Goal: Transaction & Acquisition: Book appointment/travel/reservation

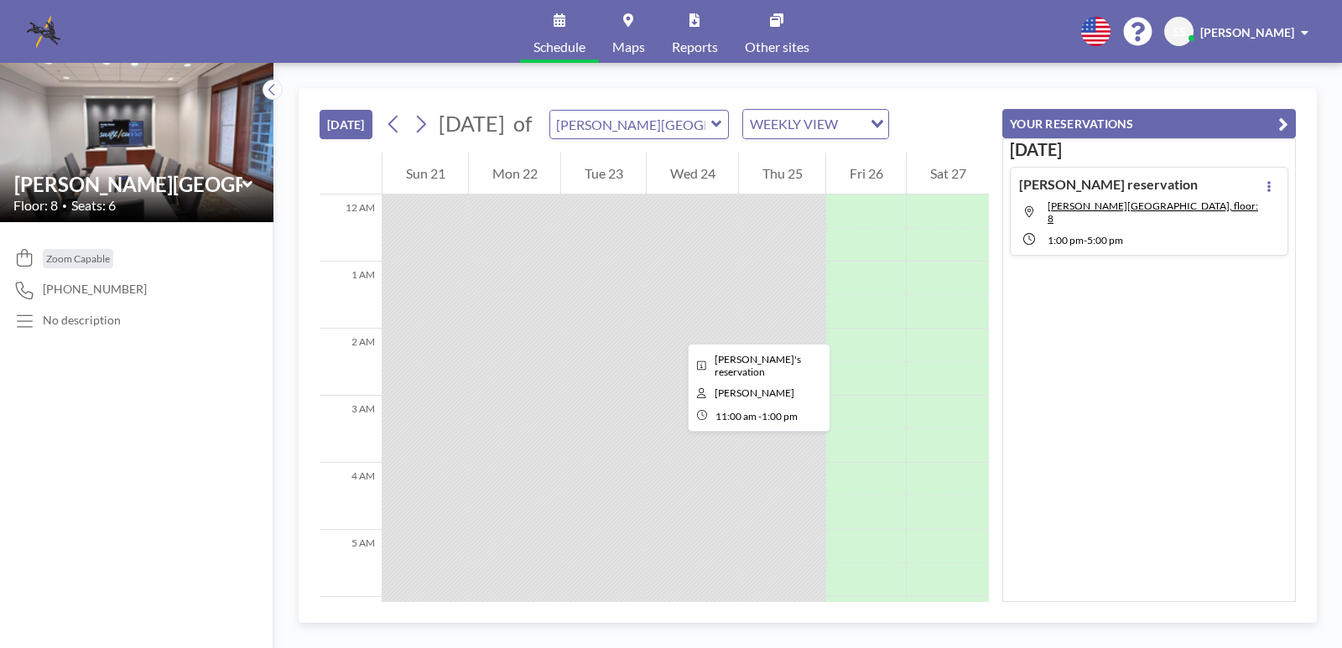
scroll to position [604, 0]
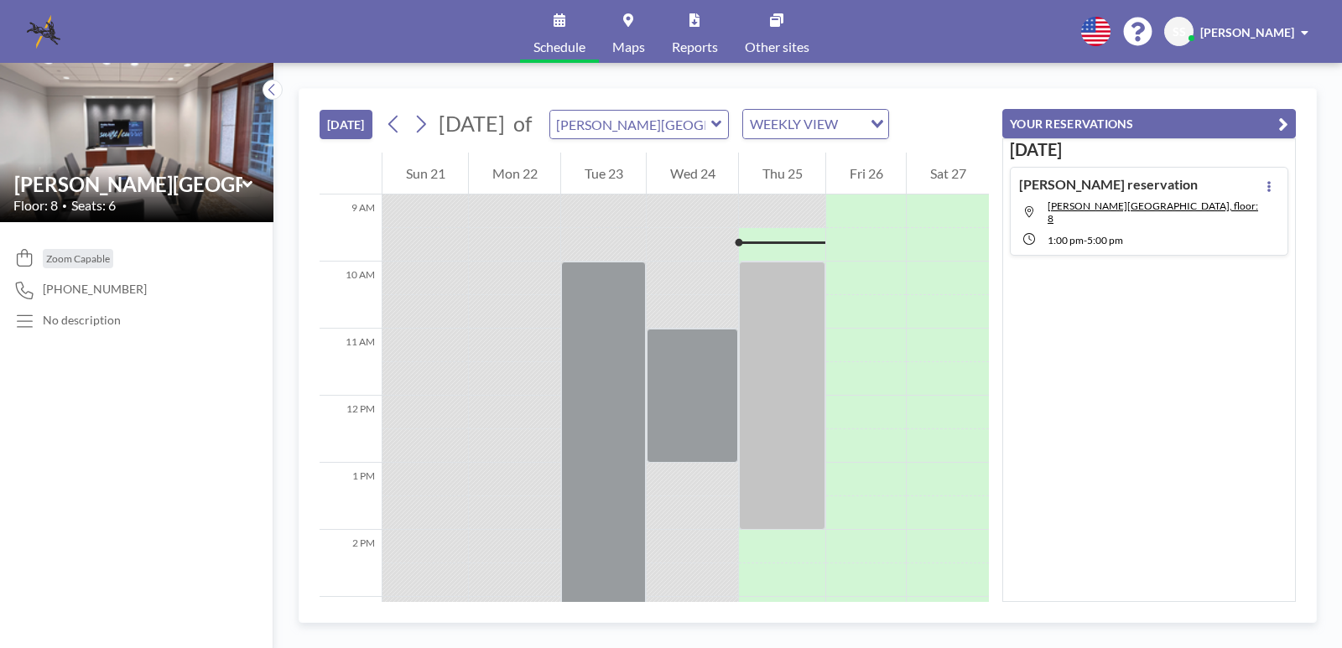
click at [721, 124] on icon at bounding box center [716, 124] width 10 height 7
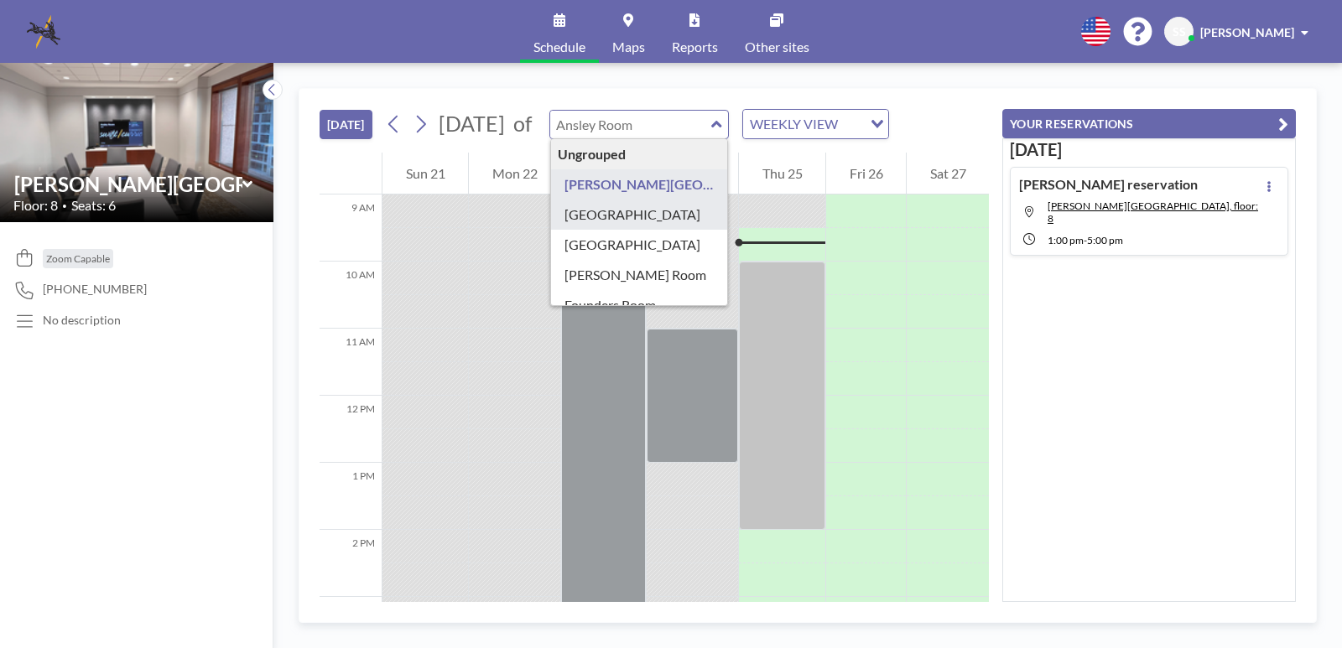
type input "[GEOGRAPHIC_DATA]"
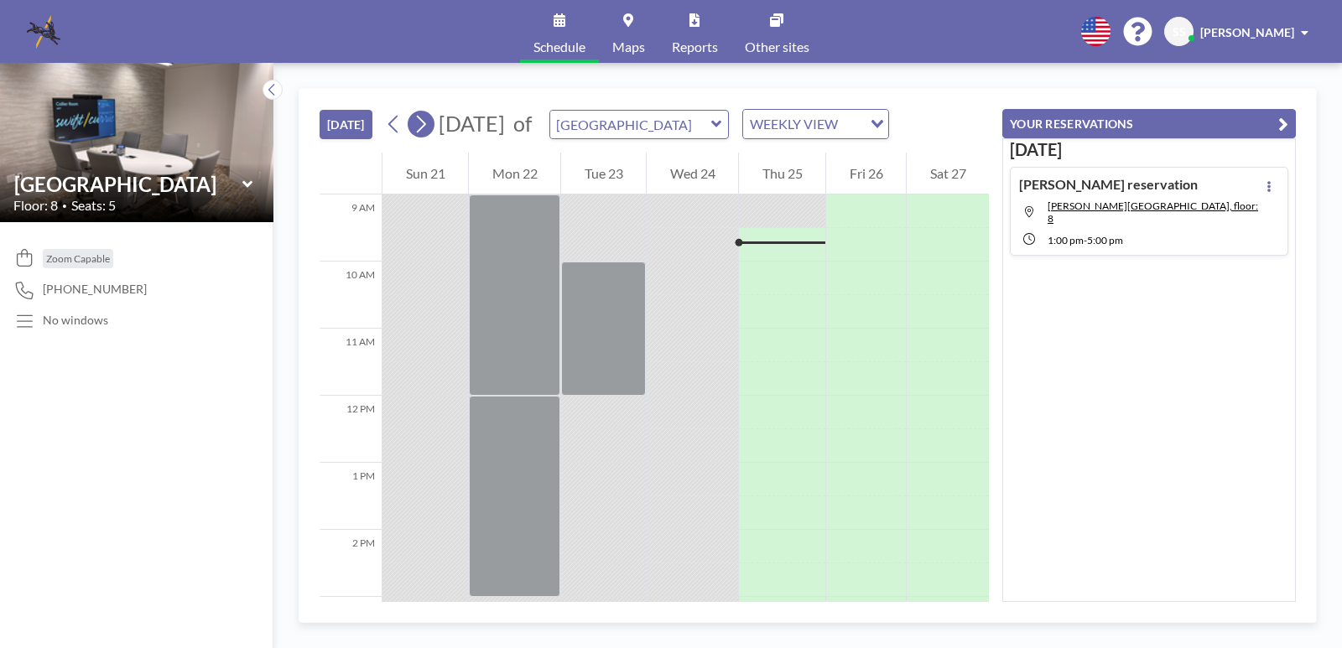
click at [429, 122] on icon at bounding box center [421, 124] width 16 height 25
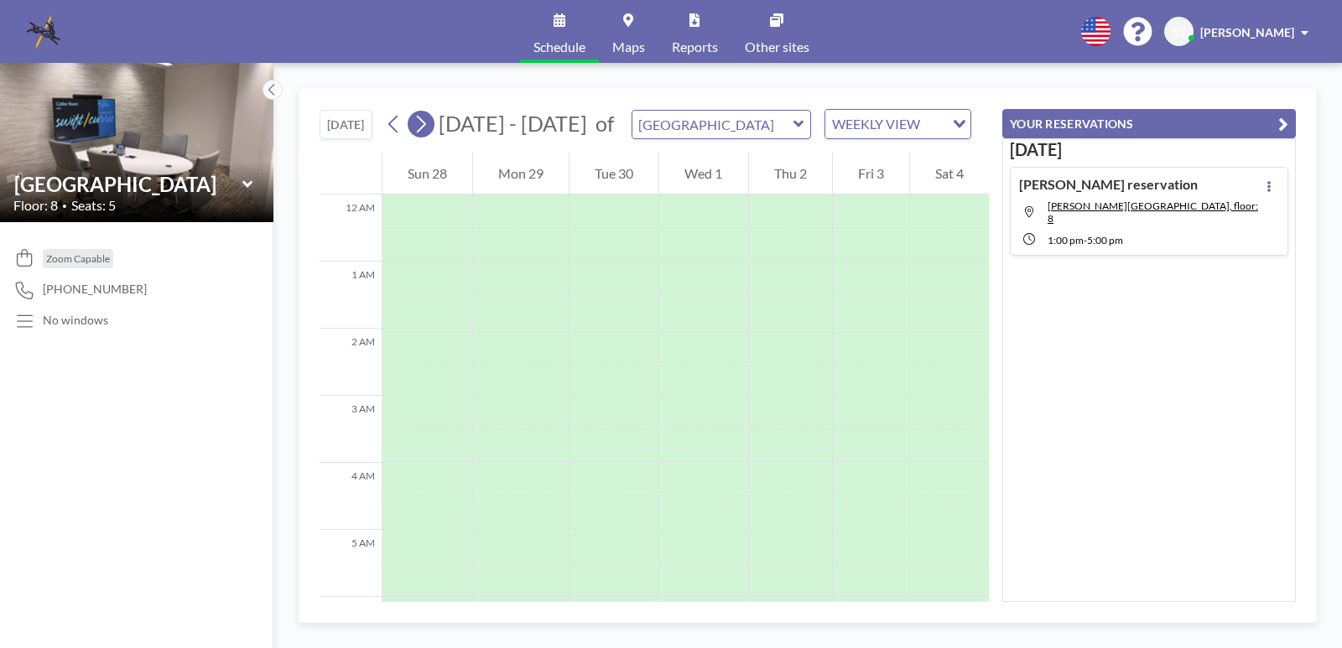
scroll to position [503, 0]
click at [935, 130] on div "WEEKLY VIEW Loading..." at bounding box center [897, 124] width 145 height 29
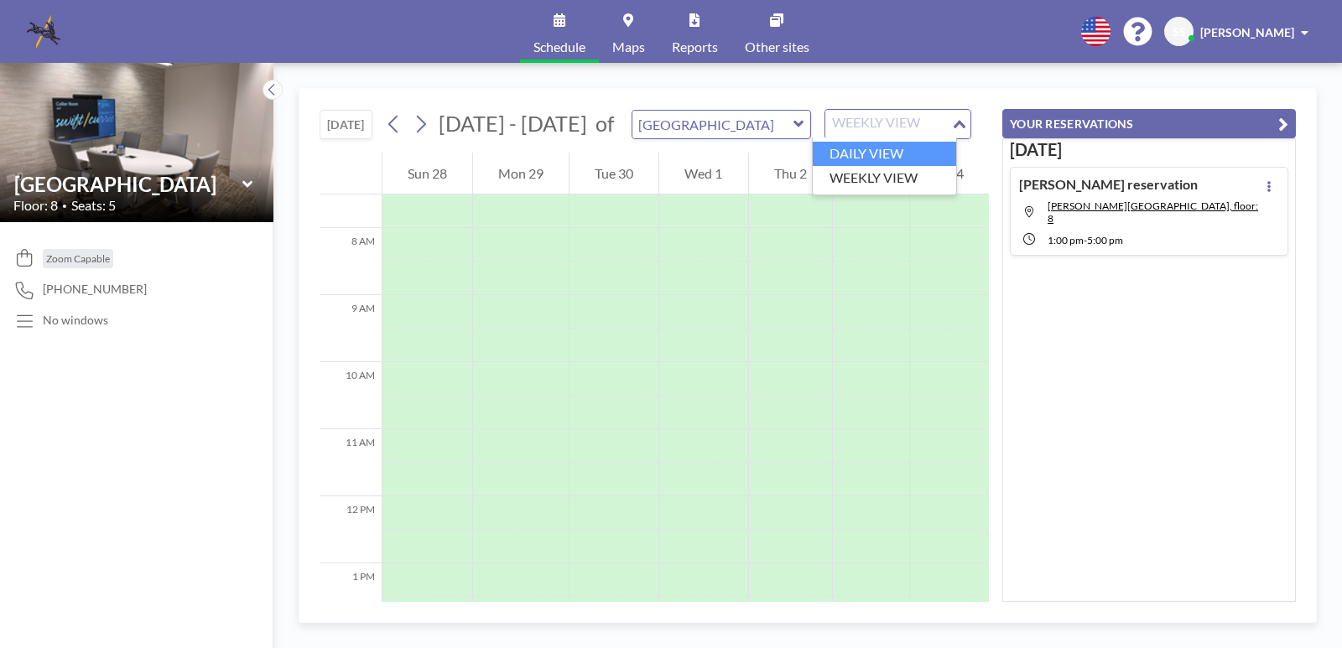
click at [916, 150] on li "DAILY VIEW" at bounding box center [884, 154] width 143 height 24
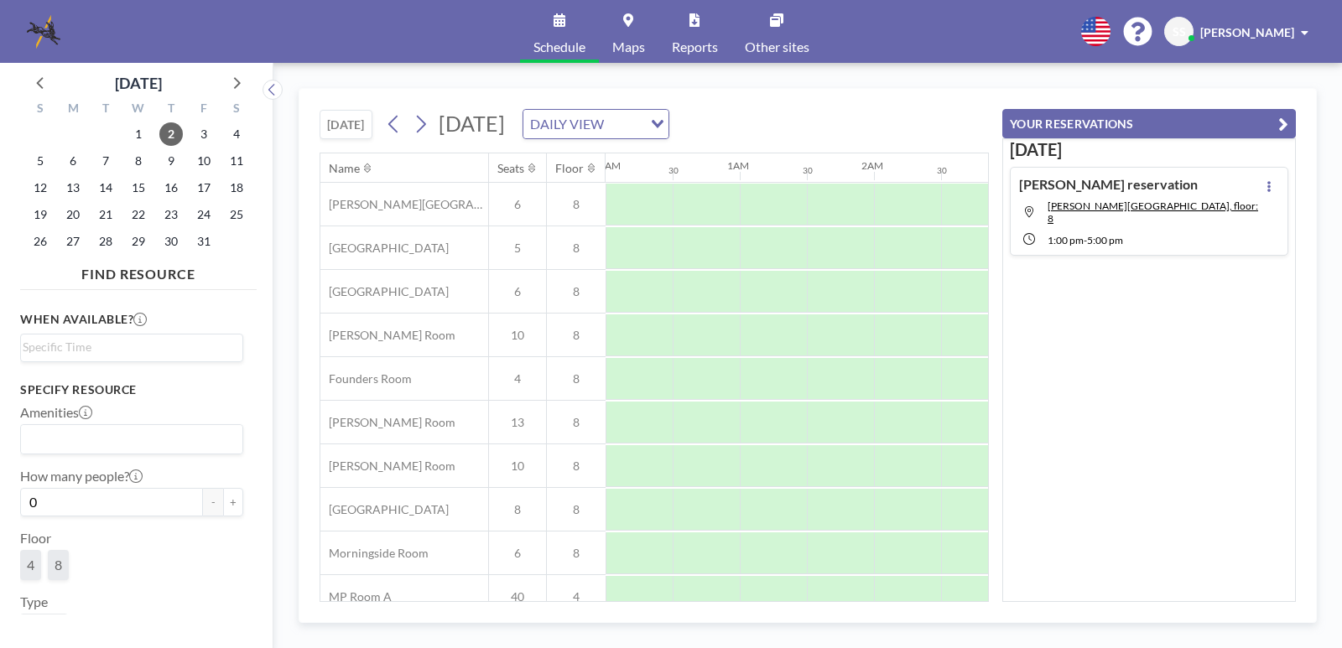
scroll to position [0, 1007]
click at [387, 127] on button at bounding box center [394, 124] width 27 height 27
click at [388, 127] on icon at bounding box center [394, 124] width 16 height 25
click at [389, 127] on icon at bounding box center [394, 124] width 16 height 25
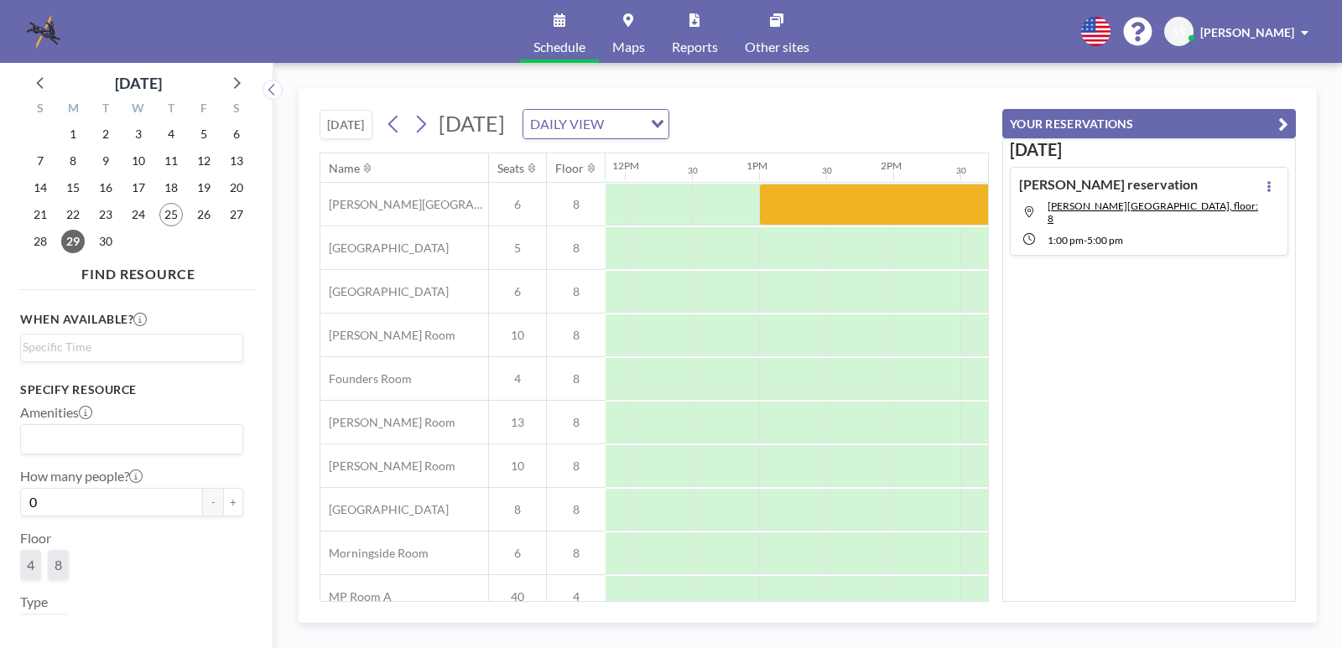
scroll to position [0, 1586]
click at [801, 251] on div at bounding box center [797, 248] width 67 height 42
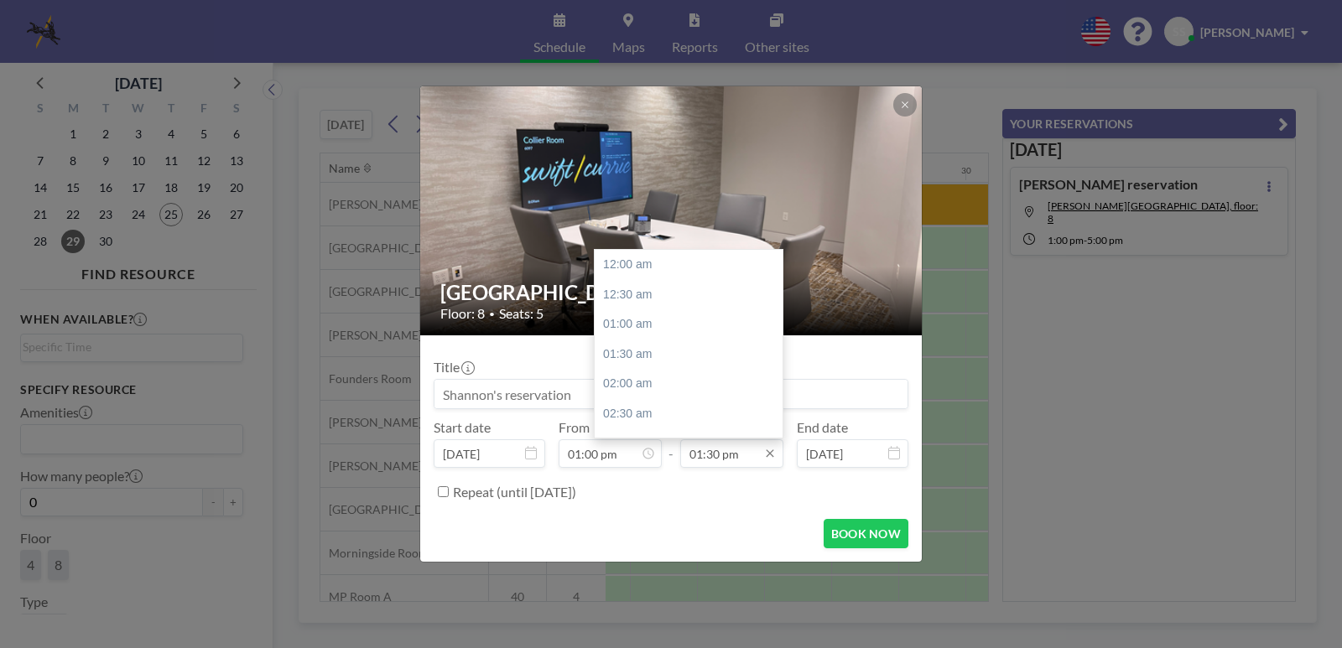
scroll to position [806, 0]
click at [742, 455] on input "01:30 pm" at bounding box center [731, 454] width 103 height 29
click at [633, 293] on div "02:00 pm" at bounding box center [693, 295] width 196 height 30
type input "02:00 pm"
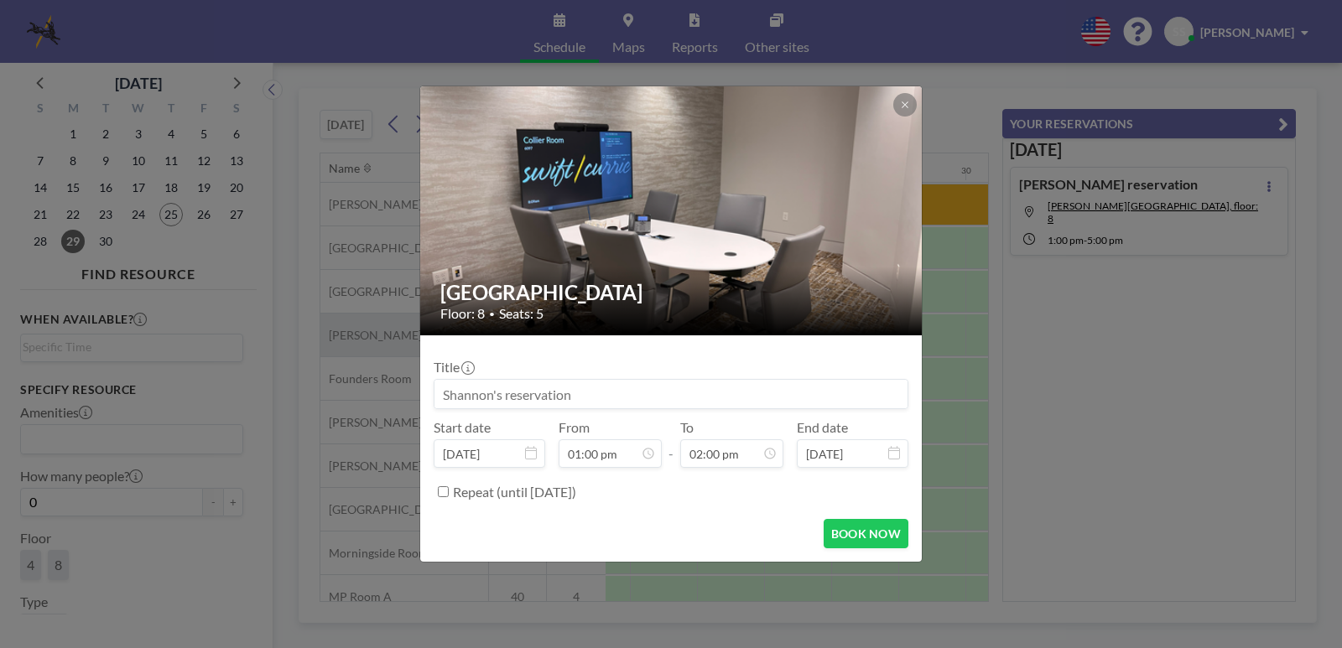
drag, startPoint x: 630, startPoint y: 398, endPoint x: 362, endPoint y: 345, distance: 272.7
click at [362, 353] on div "[GEOGRAPHIC_DATA] Floor: 8 • Seats: 5 Title Start date [DATE] From 01:00 pm - T…" at bounding box center [671, 324] width 1342 height 648
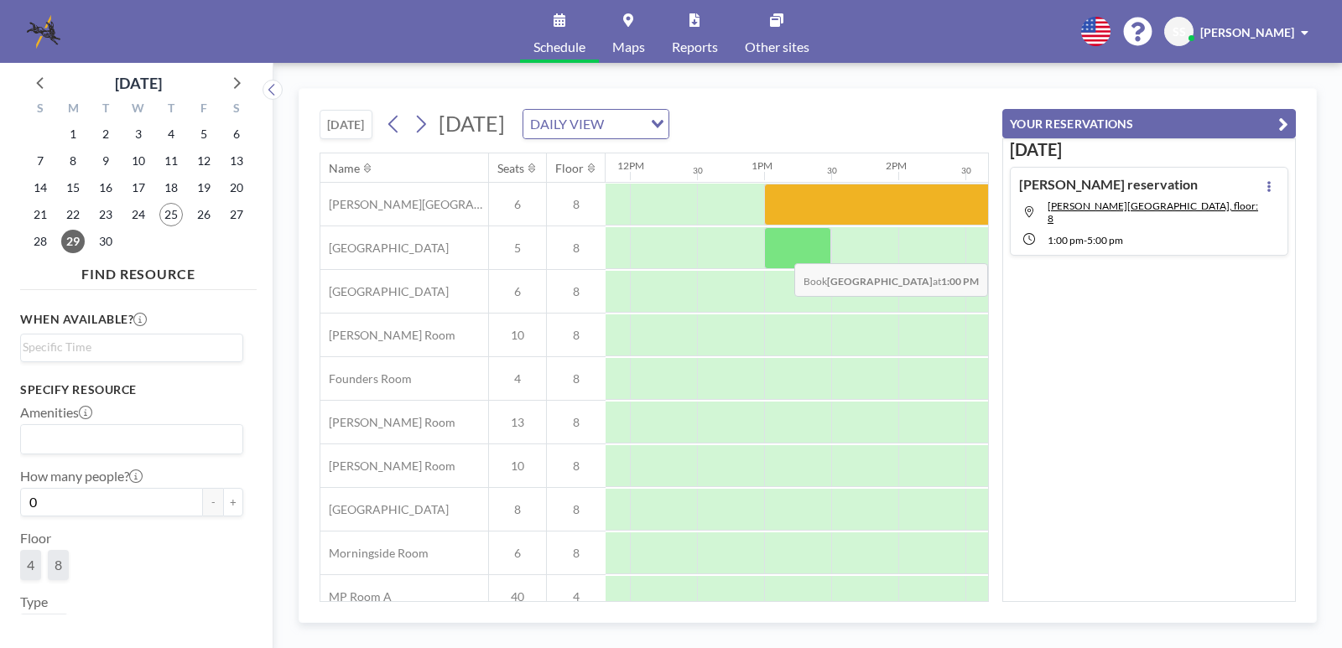
click at [814, 251] on div at bounding box center [797, 248] width 67 height 42
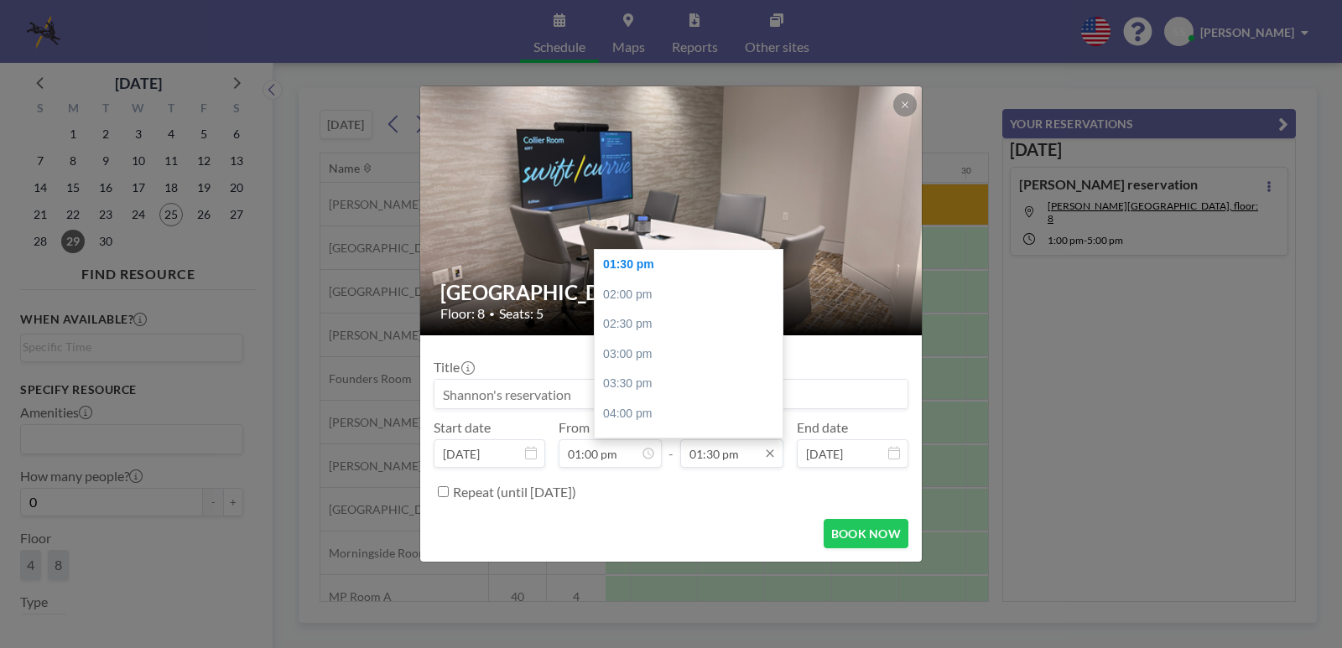
click at [732, 453] on input "01:30 pm" at bounding box center [731, 454] width 103 height 29
click at [645, 293] on div "02:00 pm" at bounding box center [693, 295] width 196 height 30
type input "02:00 pm"
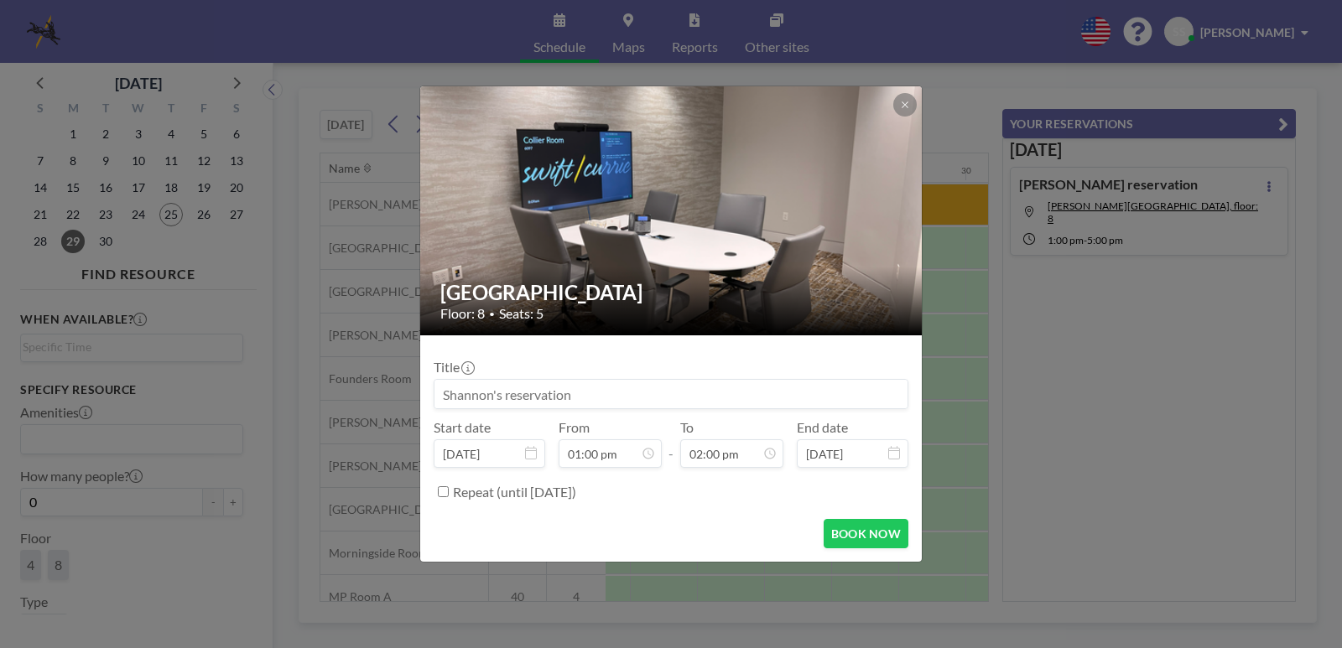
click at [588, 392] on input at bounding box center [670, 394] width 473 height 29
click at [853, 527] on button "BOOK NOW" at bounding box center [866, 533] width 85 height 29
